Goal: Task Accomplishment & Management: Manage account settings

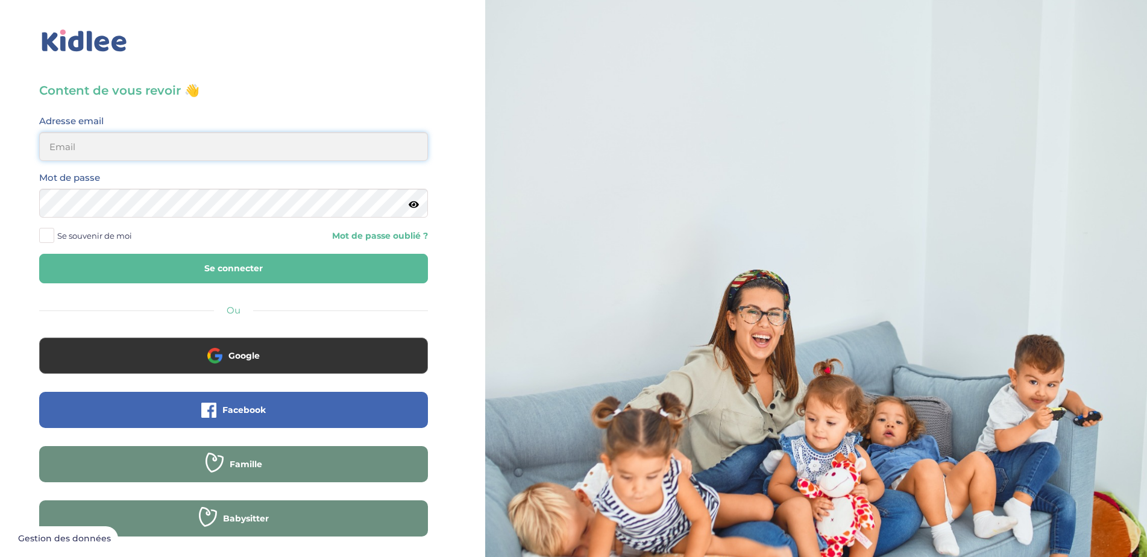
click at [145, 141] on input "email" at bounding box center [233, 146] width 389 height 29
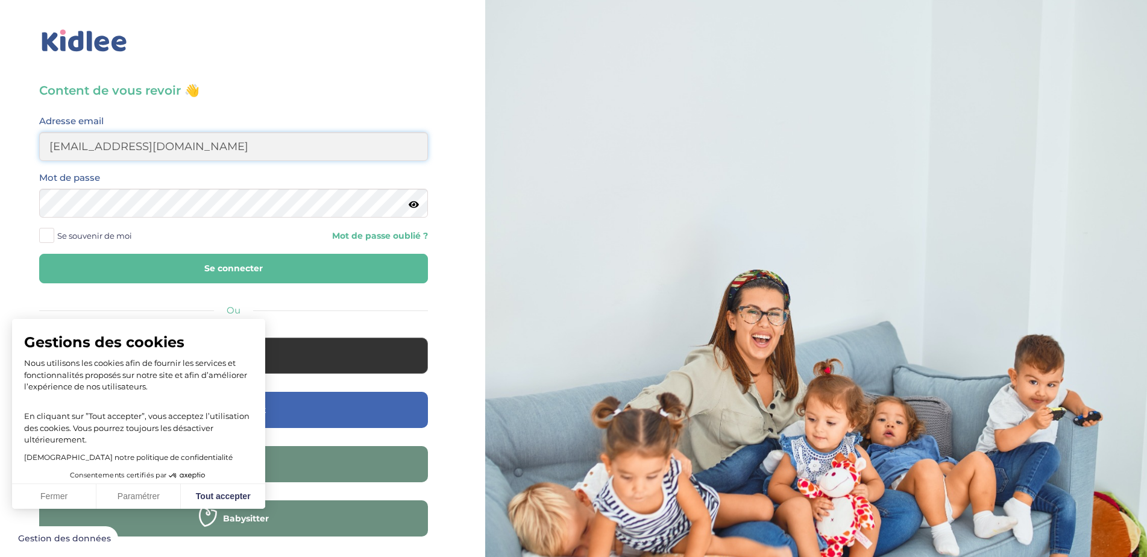
click at [134, 147] on input "sebastien.coullob@orange.fr" at bounding box center [233, 146] width 389 height 29
type input "sebastien.coullomb@orange.fr"
click at [190, 264] on button "Se connecter" at bounding box center [233, 269] width 389 height 30
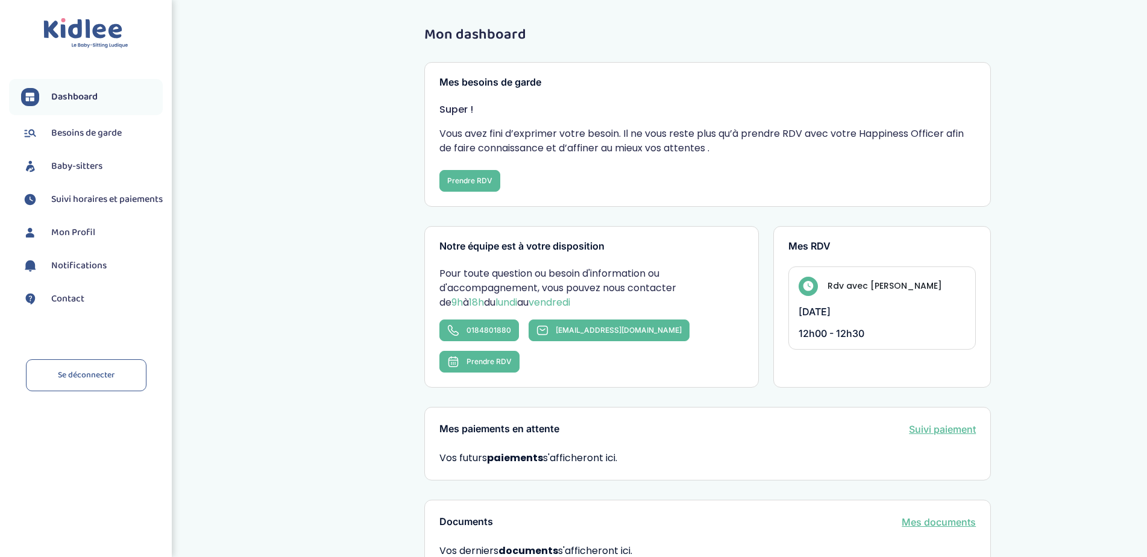
click at [102, 135] on span "Besoins de garde" at bounding box center [86, 133] width 71 height 14
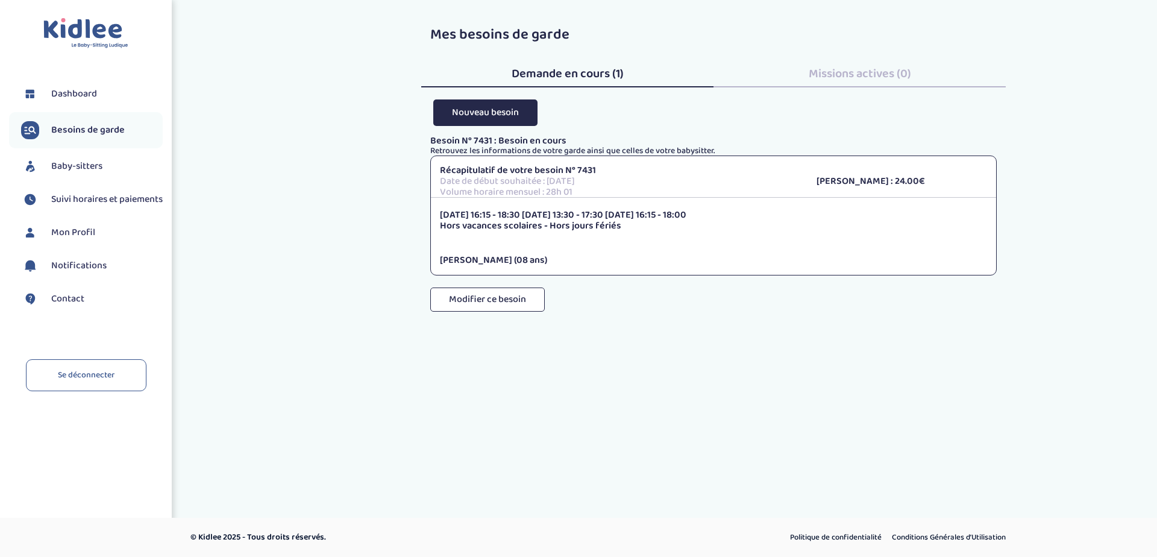
click at [520, 180] on p "Date de début souhaitée : 15 septembre 2025" at bounding box center [619, 181] width 359 height 11
click at [77, 228] on span "Mon Profil" at bounding box center [73, 232] width 44 height 14
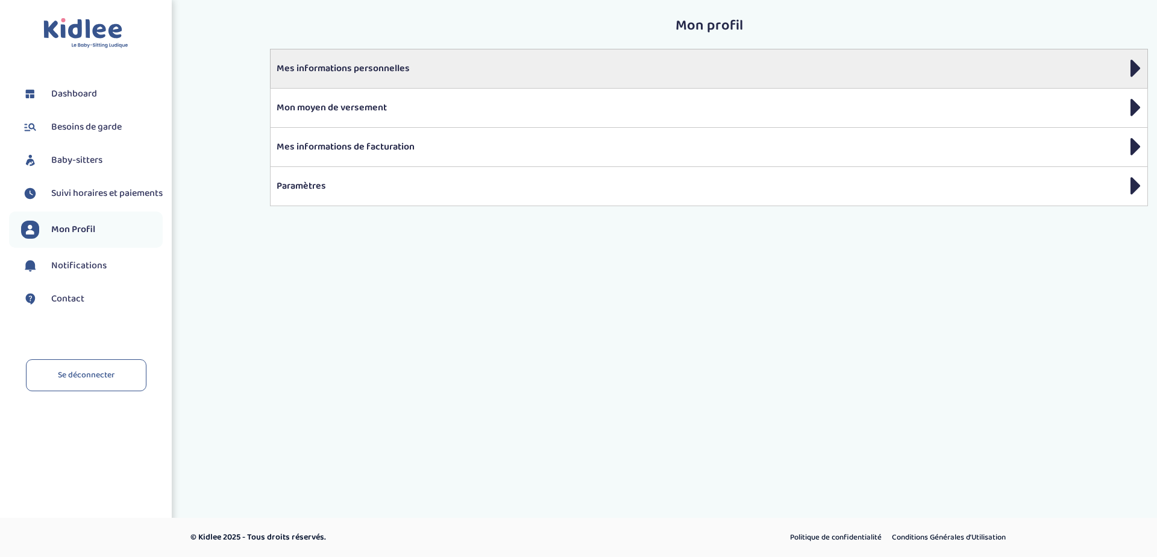
click at [386, 72] on p "Mes informations personnelles" at bounding box center [709, 68] width 865 height 14
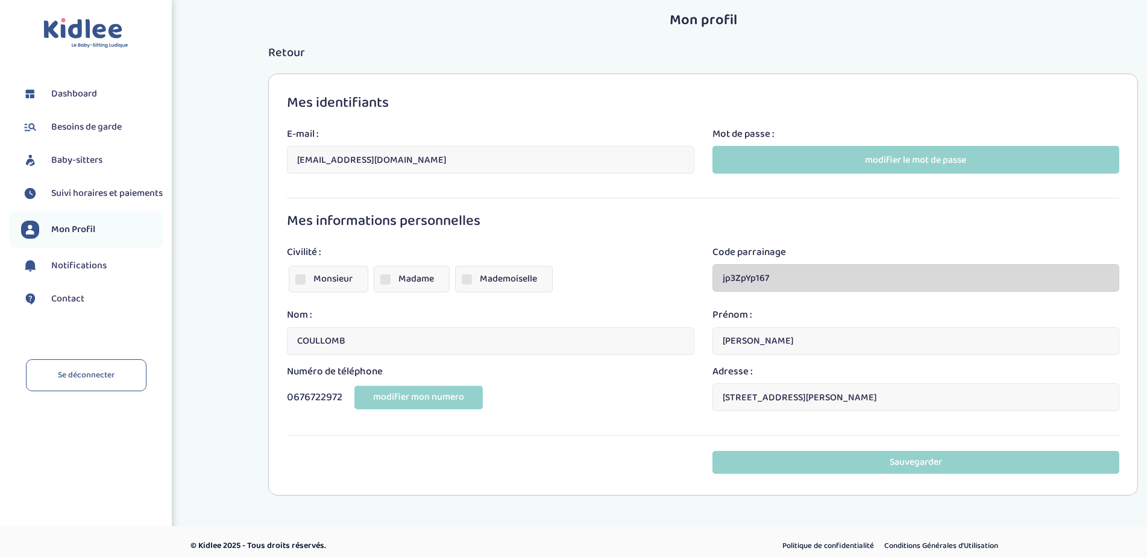
scroll to position [14, 0]
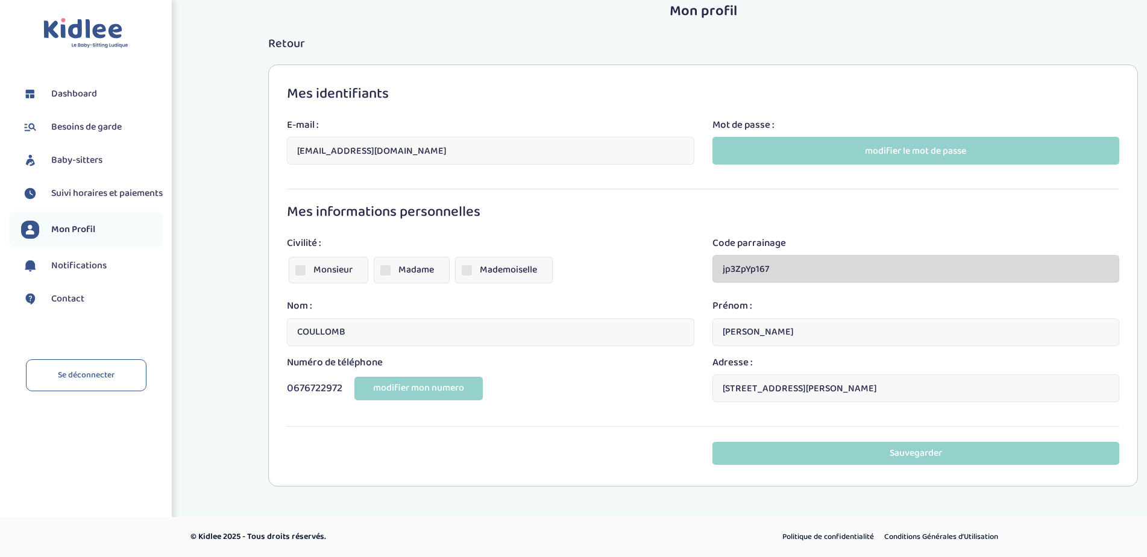
click at [102, 127] on span "Besoins de garde" at bounding box center [86, 127] width 71 height 14
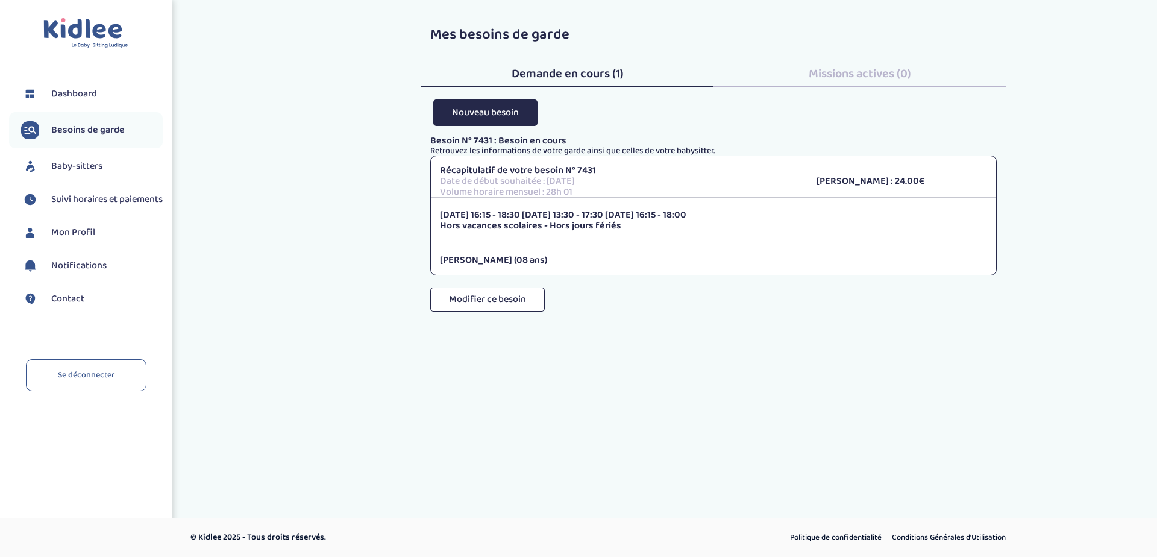
drag, startPoint x: 0, startPoint y: 0, endPoint x: 101, endPoint y: 91, distance: 136.2
click at [101, 91] on link "Dashboard" at bounding box center [92, 94] width 142 height 18
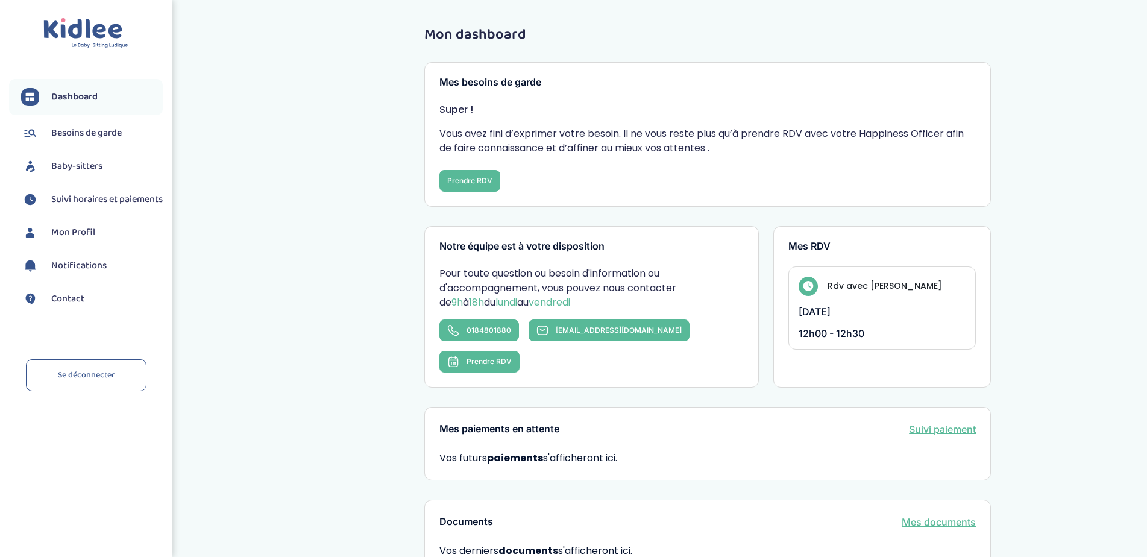
click at [74, 232] on span "Mon Profil" at bounding box center [73, 232] width 44 height 14
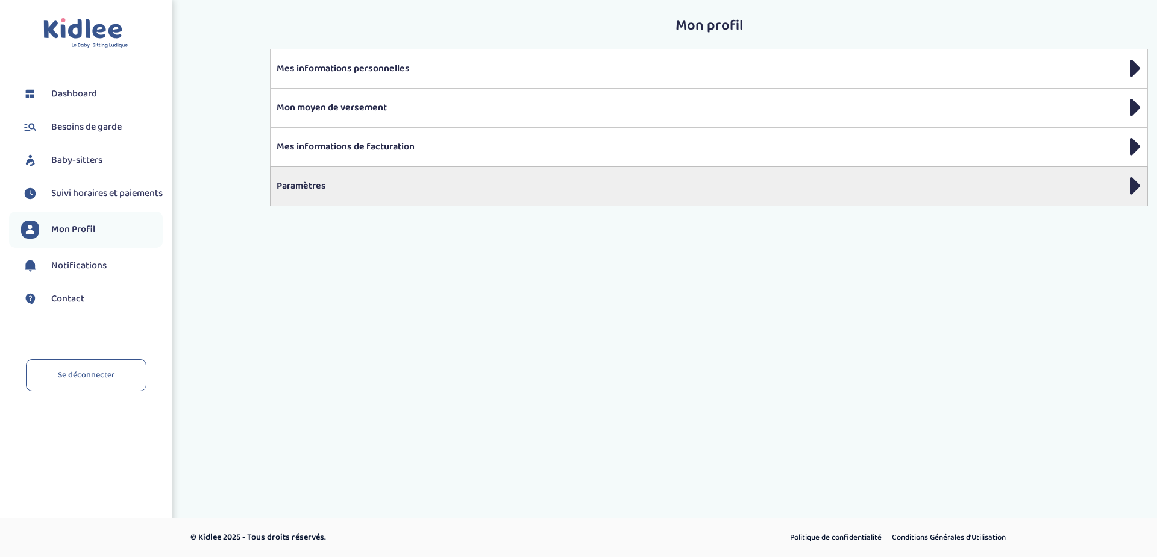
click at [345, 181] on p "Paramètres" at bounding box center [709, 186] width 865 height 14
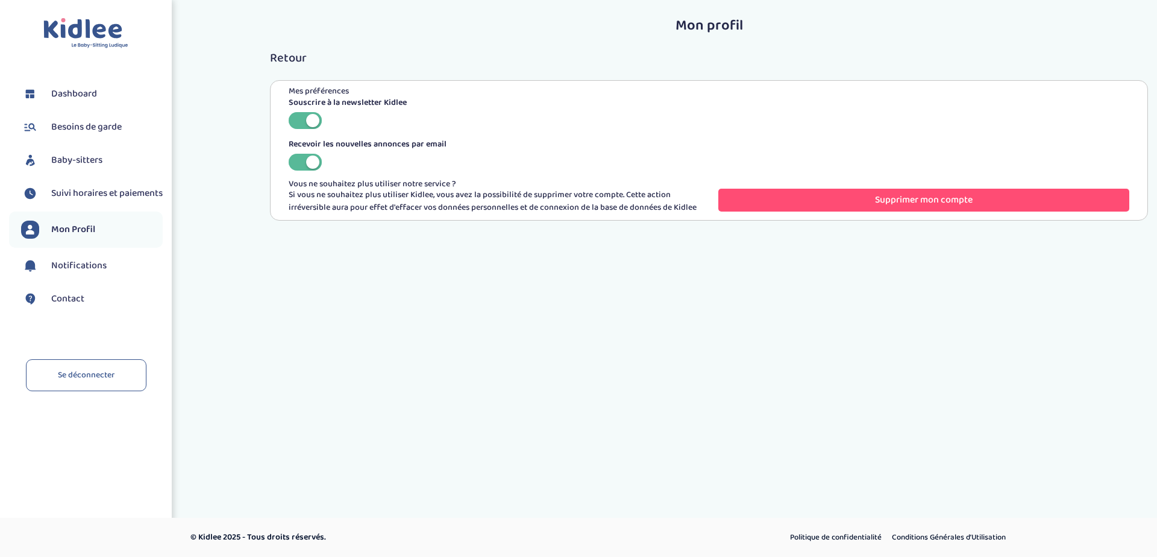
click at [78, 130] on span "Besoins de garde" at bounding box center [86, 127] width 71 height 14
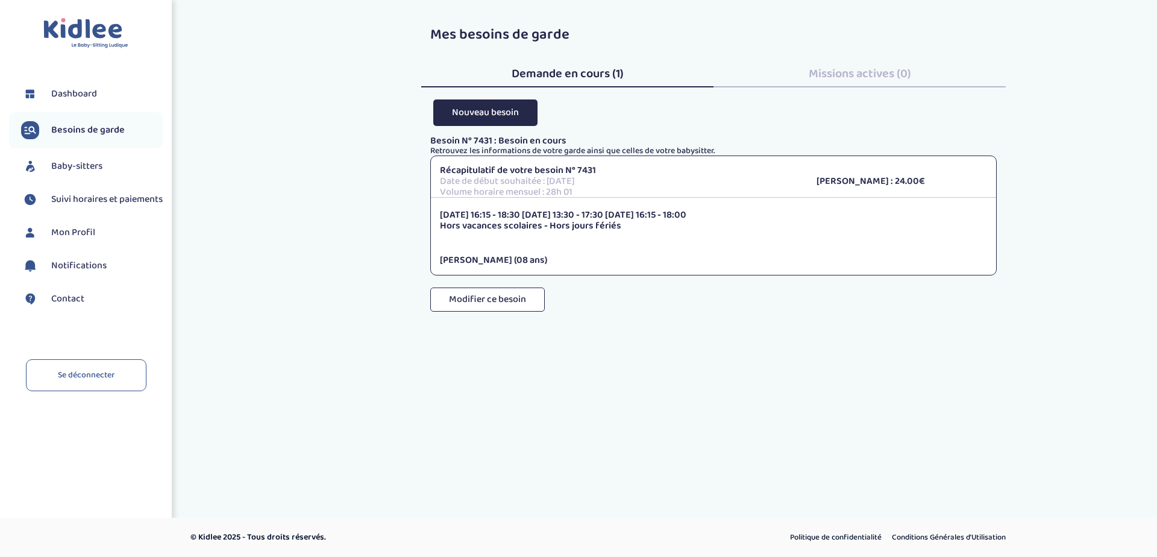
click at [486, 179] on p "Date de début souhaitée : [DATE]" at bounding box center [619, 181] width 359 height 11
click at [470, 169] on p "Récapitulatif de votre besoin N° 7431" at bounding box center [619, 170] width 359 height 11
click at [469, 212] on p "[DATE] 16:15 - 18:30 [DATE] 13:30 - 17:30 [DATE] 16:15 - 18:00" at bounding box center [713, 215] width 547 height 11
click at [84, 165] on span "Baby-sitters" at bounding box center [76, 166] width 51 height 14
drag, startPoint x: 433, startPoint y: 30, endPoint x: 571, endPoint y: 36, distance: 138.2
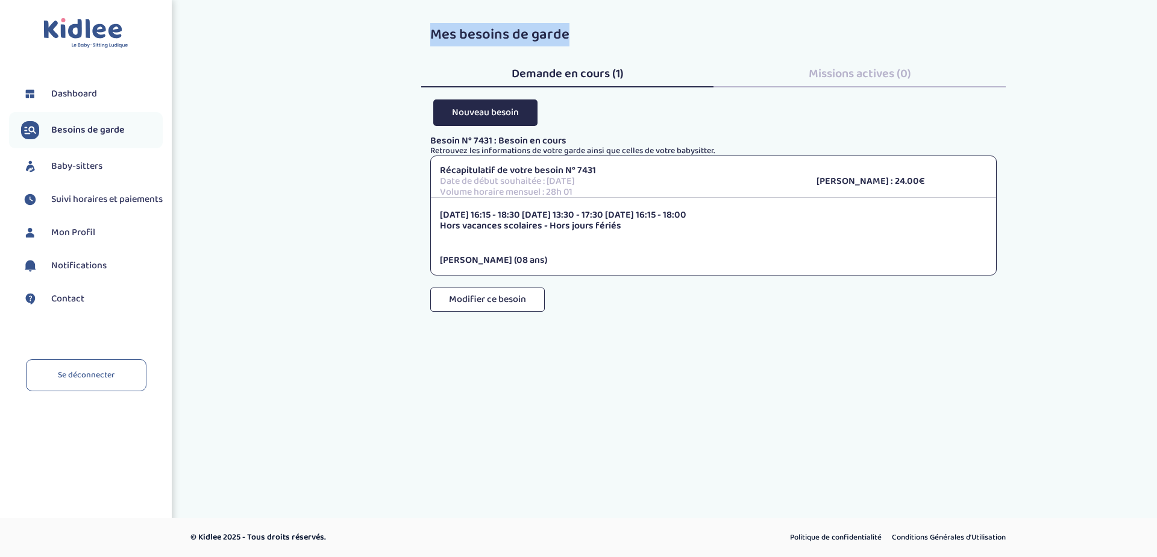
click at [571, 36] on div "Mes besoins de garde Demande en cours (1) Missions actives (0) Nouveau besoin" at bounding box center [713, 63] width 585 height 72
click at [564, 36] on span "Mes besoins de garde" at bounding box center [499, 35] width 139 height 24
drag, startPoint x: 511, startPoint y: 30, endPoint x: 572, endPoint y: 31, distance: 60.3
click at [572, 31] on div "Mes besoins de garde Demande en cours (1) Missions actives (0) Nouveau besoin" at bounding box center [713, 63] width 585 height 72
click at [569, 31] on span "Mes besoins de garde" at bounding box center [499, 35] width 139 height 24
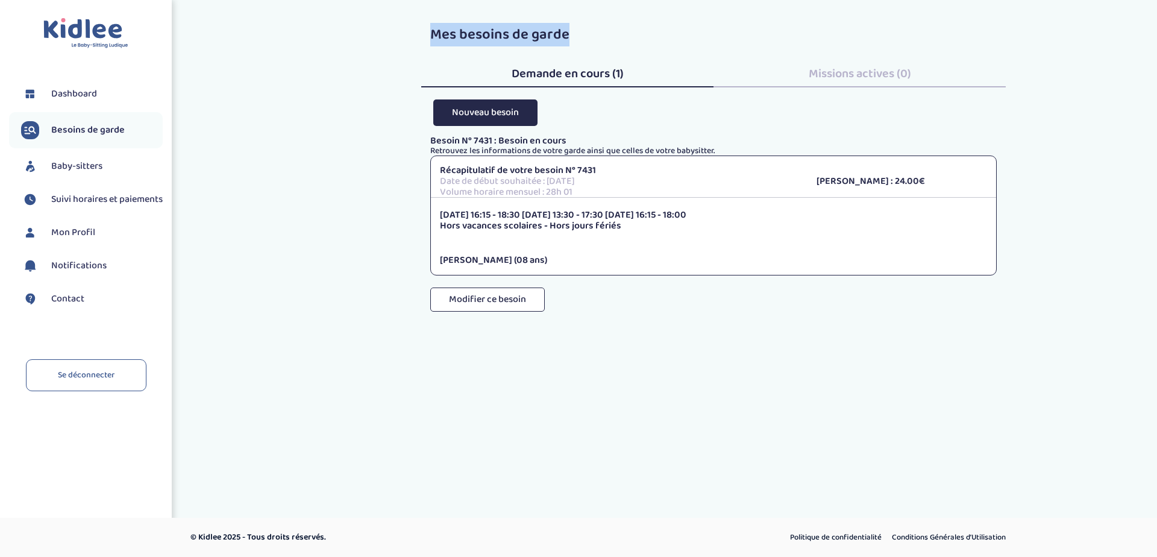
drag, startPoint x: 488, startPoint y: 30, endPoint x: 570, endPoint y: 31, distance: 82.0
click at [570, 31] on div "Mes besoins de garde Demande en cours (1) Missions actives (0) Nouveau besoin" at bounding box center [713, 63] width 585 height 72
click at [544, 31] on span "Mes besoins de garde" at bounding box center [499, 35] width 139 height 24
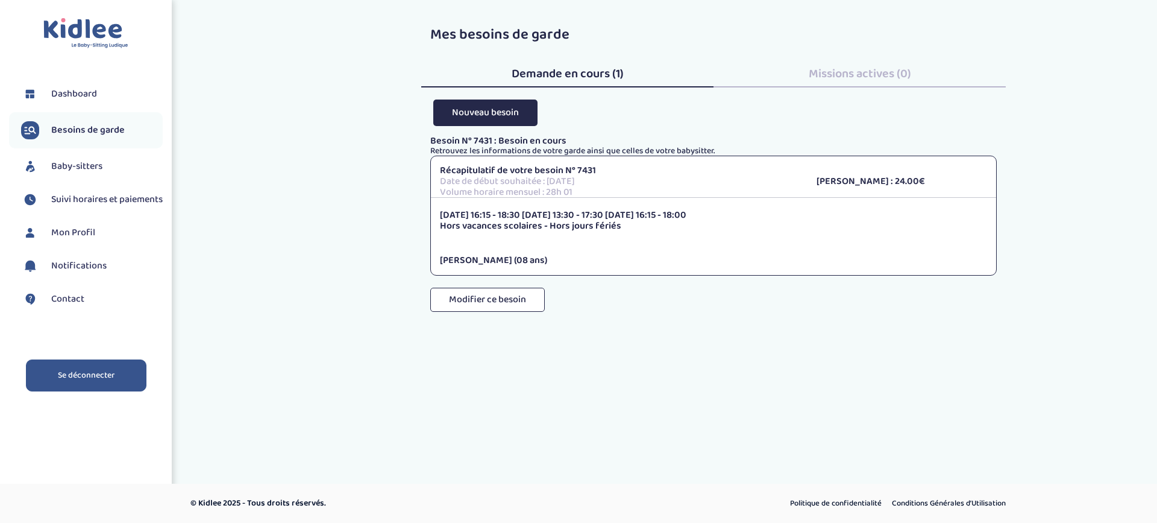
click at [78, 385] on link "Se déconnecter" at bounding box center [86, 375] width 121 height 32
